Goal: Information Seeking & Learning: Stay updated

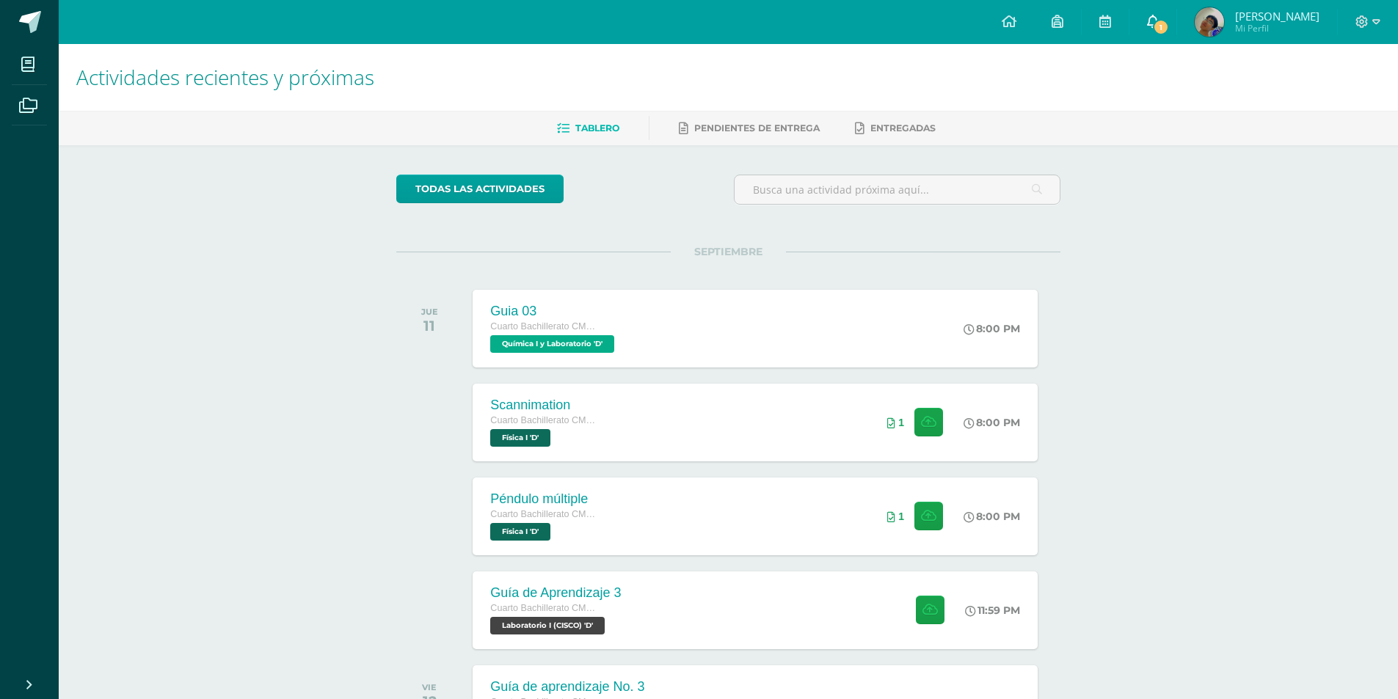
click at [1171, 17] on link "1" at bounding box center [1153, 22] width 47 height 44
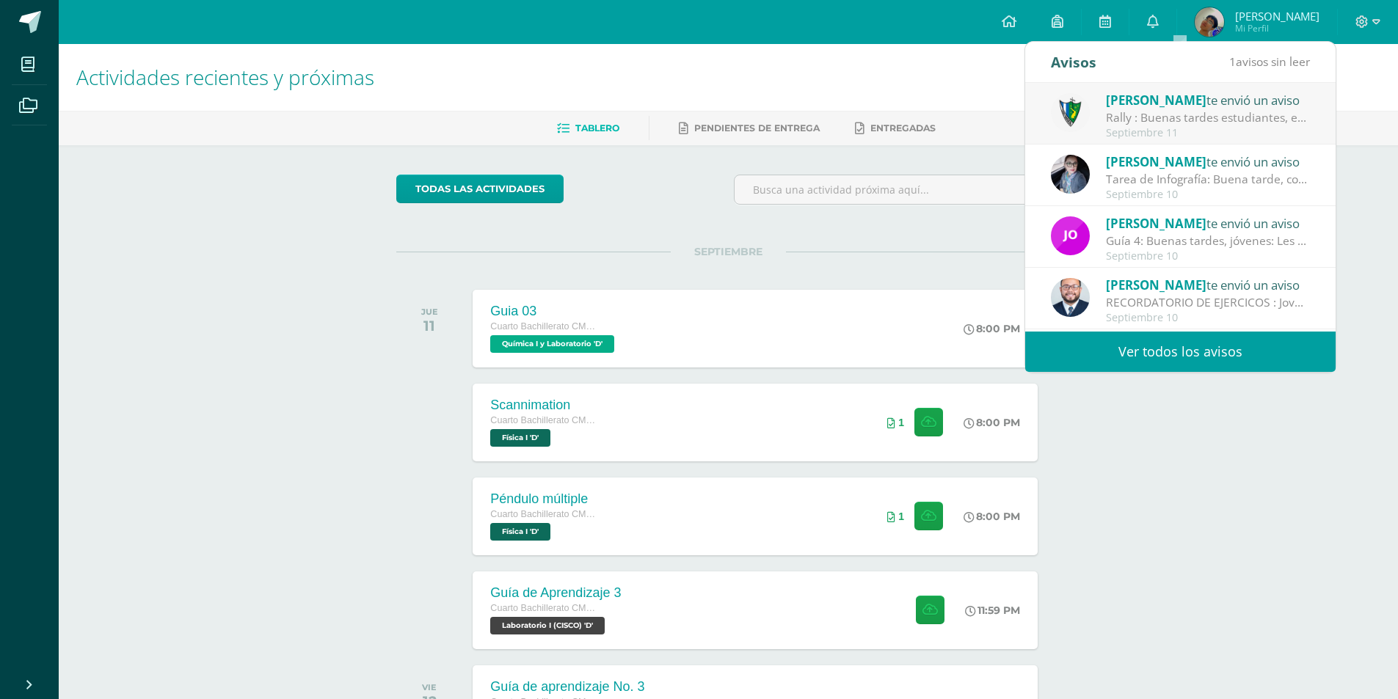
click at [1182, 332] on link "Ver todos los avisos" at bounding box center [1180, 352] width 310 height 40
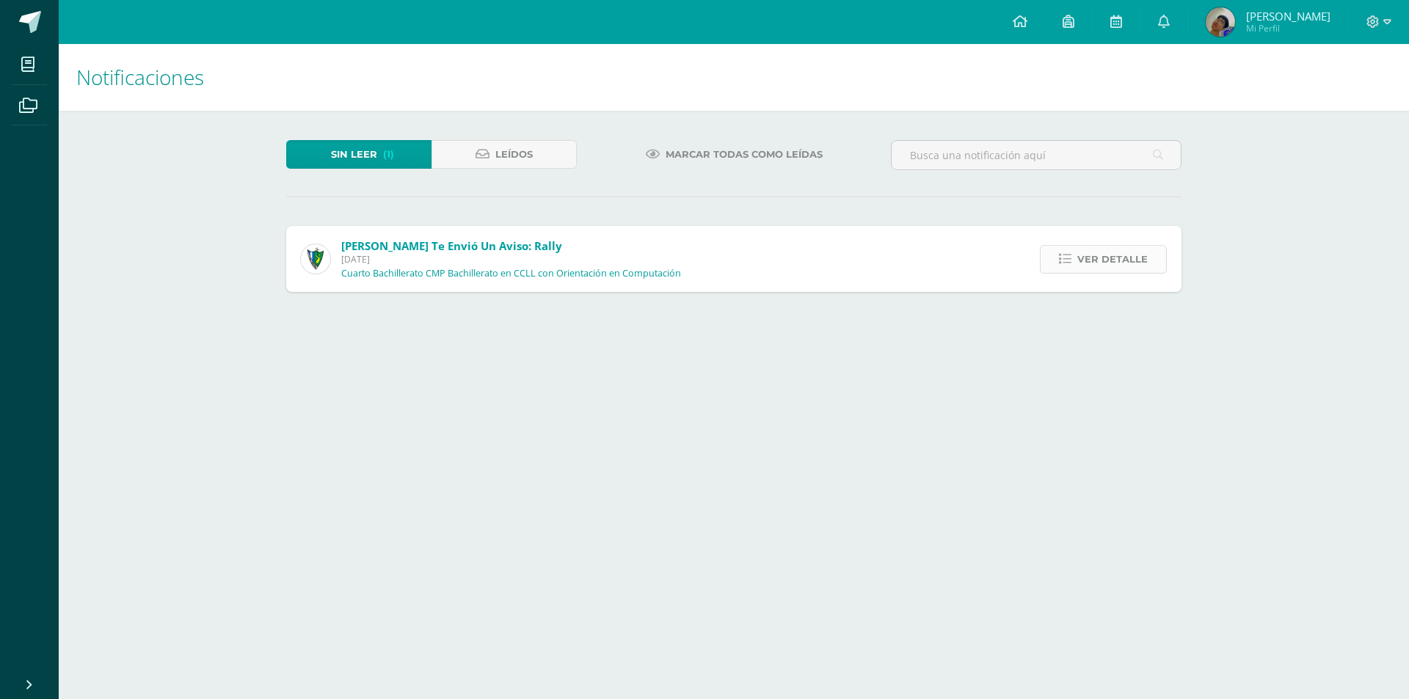
click at [1080, 264] on link "Ver detalle" at bounding box center [1103, 259] width 127 height 29
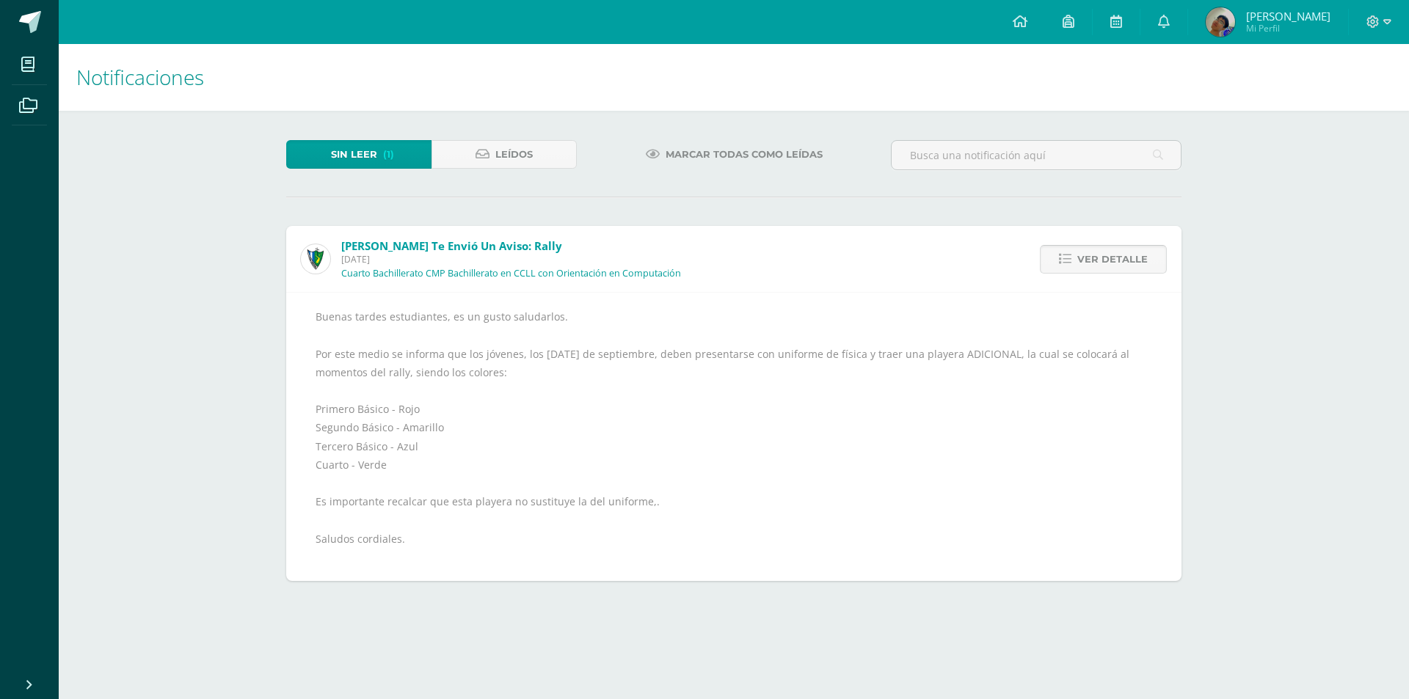
click at [1080, 264] on span "Ver detalle" at bounding box center [1112, 259] width 70 height 27
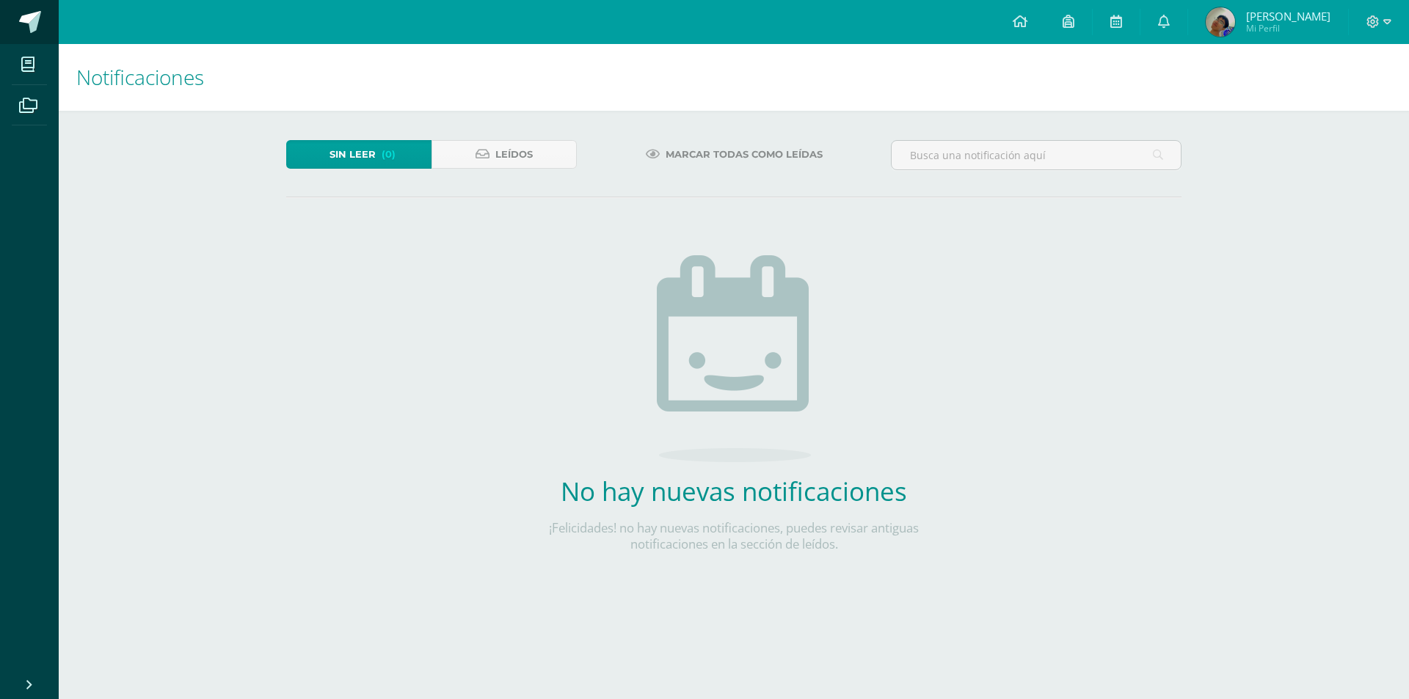
click at [15, 17] on link at bounding box center [29, 22] width 59 height 44
